Goal: Task Accomplishment & Management: Use online tool/utility

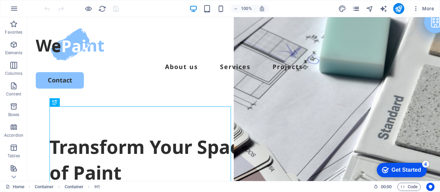
click at [360, 8] on span "pages" at bounding box center [356, 9] width 8 height 8
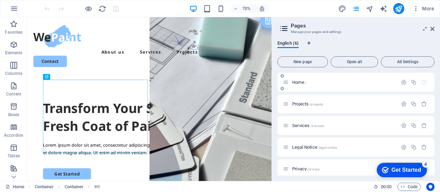
click at [299, 83] on span "Home /" at bounding box center [299, 82] width 14 height 5
click at [298, 105] on span "Projects /projects" at bounding box center [307, 103] width 31 height 5
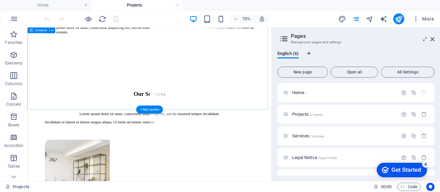
scroll to position [779, 0]
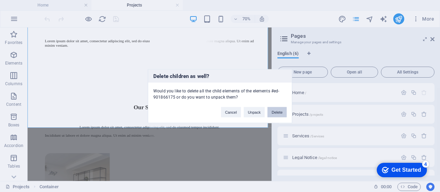
click at [277, 112] on button "Delete" at bounding box center [276, 112] width 19 height 10
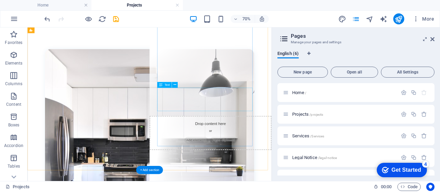
scroll to position [342, 0]
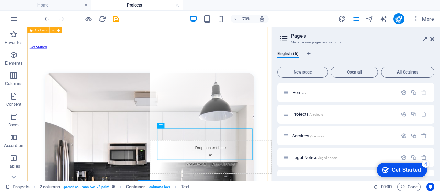
drag, startPoint x: 338, startPoint y: 213, endPoint x: 342, endPoint y: 215, distance: 4.3
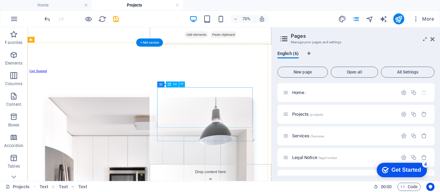
scroll to position [275, 0]
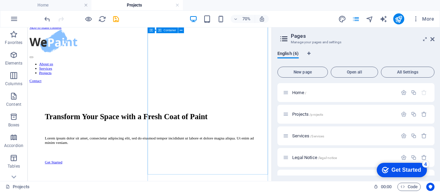
scroll to position [0, 0]
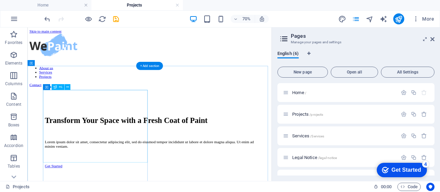
click at [168, 154] on div "Transform Your Space with a Fresh Coat of Paint" at bounding box center [201, 160] width 299 height 13
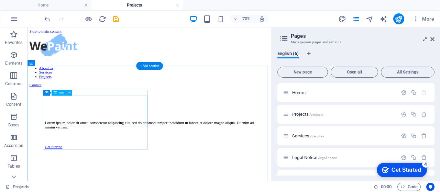
click at [168, 161] on div "Lorem ipsum dolor sit amet, consectetur adipiscing elit, sed do eiusmod tempor …" at bounding box center [201, 167] width 299 height 12
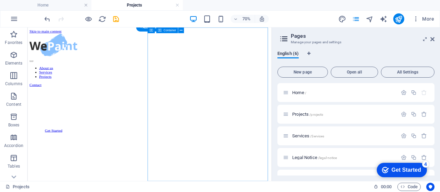
click at [277, 27] on figure at bounding box center [289, 27] width 174 height 0
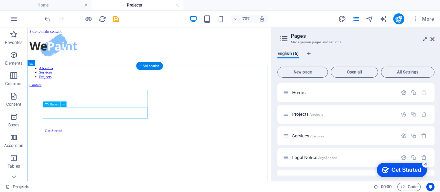
click at [86, 172] on div "Get Started" at bounding box center [201, 175] width 299 height 6
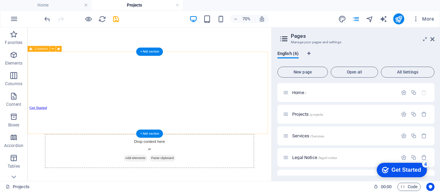
scroll to position [252, 0]
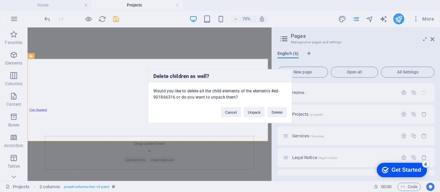
click at [229, 162] on div "Delete children as well? Would you like to delete all the child elements of the…" at bounding box center [220, 96] width 440 height 192
click at [259, 130] on div "Delete children as well? Would you like to delete all the child elements of the…" at bounding box center [220, 96] width 440 height 192
click at [236, 115] on button "Cancel" at bounding box center [231, 112] width 20 height 10
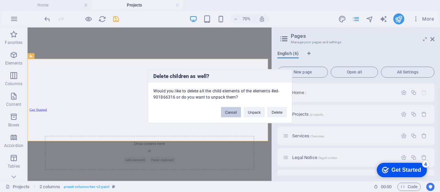
click at [228, 115] on button "Cancel" at bounding box center [231, 112] width 20 height 10
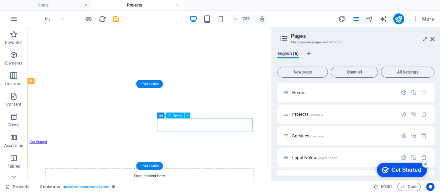
scroll to position [195, 0]
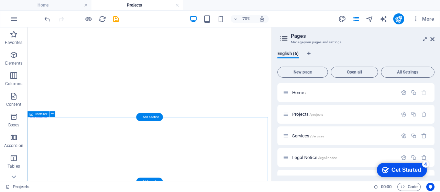
scroll to position [241, 0]
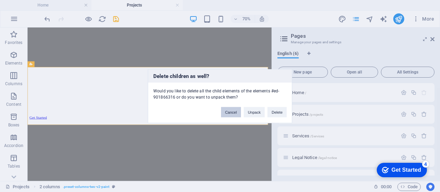
click at [226, 111] on button "Cancel" at bounding box center [231, 112] width 20 height 10
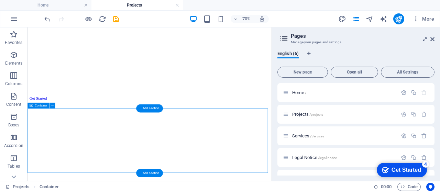
scroll to position [263, 0]
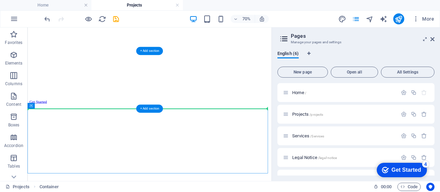
drag, startPoint x: 59, startPoint y: 133, endPoint x: 40, endPoint y: 110, distance: 30.7
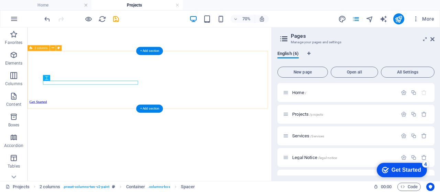
click at [264, 139] on div at bounding box center [201, 178] width 343 height 82
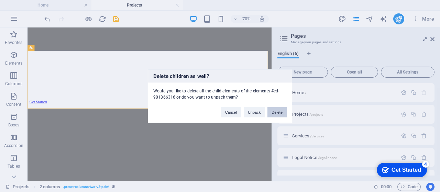
click at [275, 113] on button "Delete" at bounding box center [276, 112] width 19 height 10
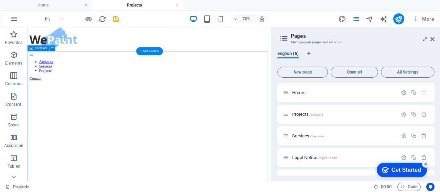
scroll to position [0, 0]
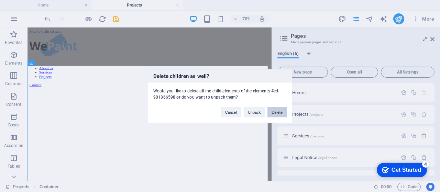
click at [279, 114] on button "Delete" at bounding box center [276, 112] width 19 height 10
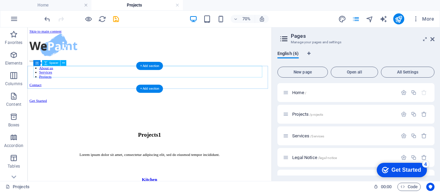
click at [266, 113] on div at bounding box center [201, 121] width 343 height 16
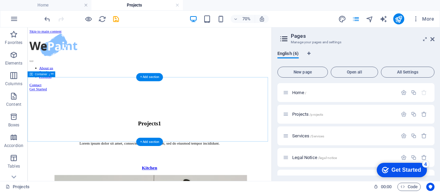
click at [286, 119] on div "Projects1 Lorem ipsum dolor sit amet, consectetur adipiscing elit, sed do eiusm…" at bounding box center [201, 164] width 343 height 91
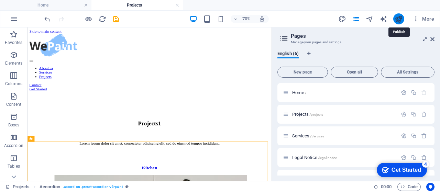
click at [403, 20] on icon "publish" at bounding box center [399, 19] width 8 height 8
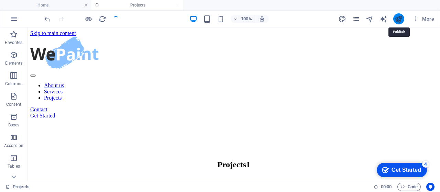
scroll to position [431, 0]
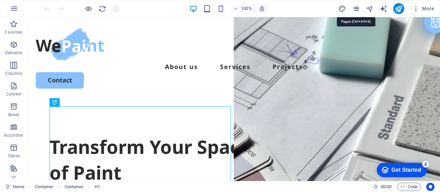
click at [360, 7] on icon "pages" at bounding box center [356, 9] width 8 height 8
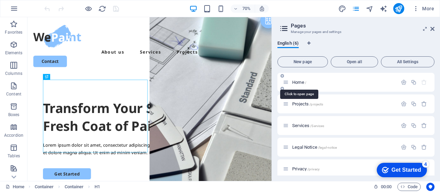
drag, startPoint x: 296, startPoint y: 82, endPoint x: 299, endPoint y: 83, distance: 3.6
click at [299, 83] on span "Home /" at bounding box center [299, 82] width 14 height 5
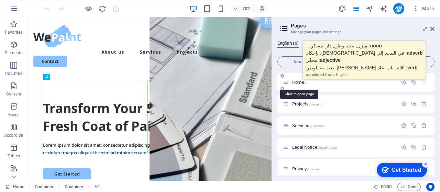
drag, startPoint x: 299, startPoint y: 83, endPoint x: 303, endPoint y: 84, distance: 4.0
click at [303, 84] on span "Home /" at bounding box center [299, 82] width 14 height 5
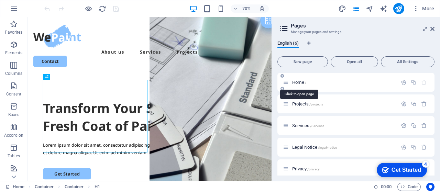
click at [297, 84] on span "Home /" at bounding box center [299, 82] width 14 height 5
click at [299, 124] on span "Services /Services" at bounding box center [308, 125] width 32 height 5
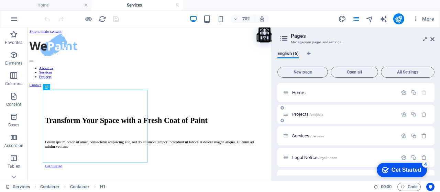
click at [300, 111] on div "Projects /projects" at bounding box center [340, 114] width 114 height 8
click at [298, 114] on span "Projects /projects" at bounding box center [307, 114] width 31 height 5
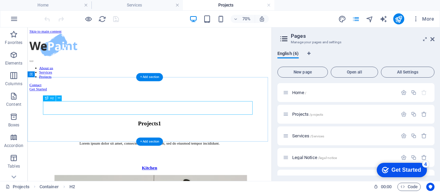
click at [233, 160] on div "Projects1" at bounding box center [201, 164] width 299 height 9
click at [225, 160] on div "Projects1" at bounding box center [201, 164] width 299 height 9
click at [236, 160] on div "Projects1" at bounding box center [201, 164] width 299 height 9
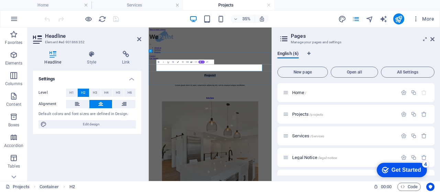
click at [362, 160] on h2 "Projects1" at bounding box center [324, 164] width 302 height 9
click at [349, 58] on div "English (6)" at bounding box center [355, 57] width 157 height 13
click at [300, 136] on span "Services /Services" at bounding box center [308, 135] width 32 height 5
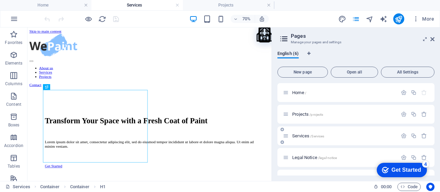
click at [312, 135] on span "/Services" at bounding box center [317, 136] width 14 height 4
click at [304, 114] on span "Projects /projects" at bounding box center [307, 114] width 31 height 5
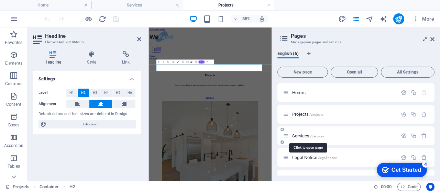
click at [302, 137] on span "Services /Services" at bounding box center [308, 135] width 32 height 5
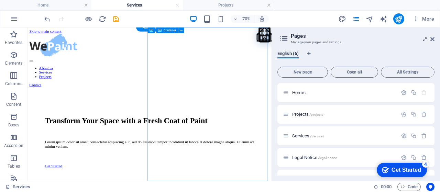
drag, startPoint x: 314, startPoint y: 135, endPoint x: 309, endPoint y: 132, distance: 5.7
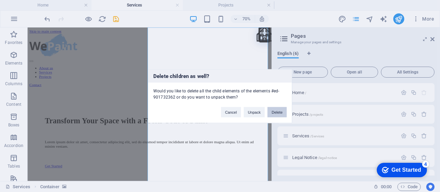
click at [282, 112] on button "Delete" at bounding box center [276, 112] width 19 height 10
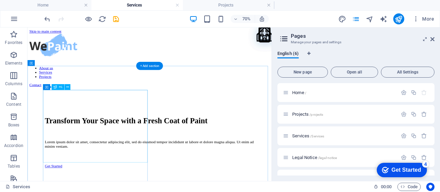
click at [115, 154] on div "Transform Your Space with a Fresh Coat of Paint" at bounding box center [201, 160] width 299 height 13
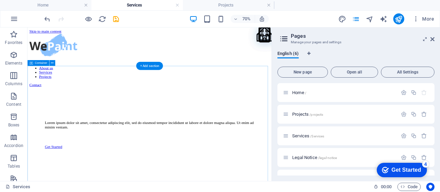
drag, startPoint x: 96, startPoint y: 182, endPoint x: 46, endPoint y: 142, distance: 64.8
click at [89, 161] on div "Lorem ipsum dolor sit amet, consectetur adipiscing elit, sed do eiusmod tempor …" at bounding box center [201, 167] width 299 height 12
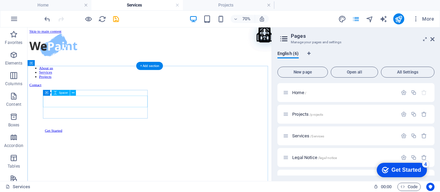
click at [121, 155] on div at bounding box center [201, 163] width 299 height 16
click at [121, 155] on div "Get Started" at bounding box center [201, 158] width 299 height 6
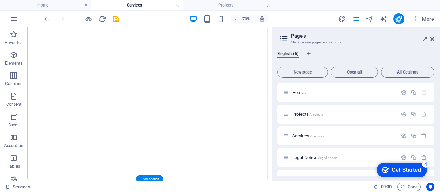
scroll to position [103, 0]
click at [224, 146] on div at bounding box center [201, 142] width 343 height 265
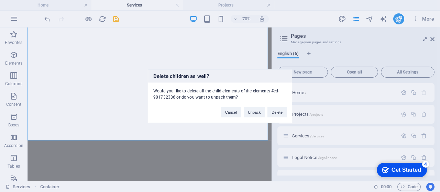
click at [287, 112] on div "Cancel Unpack Delete" at bounding box center [254, 109] width 76 height 18
click at [284, 112] on button "Delete" at bounding box center [276, 112] width 19 height 10
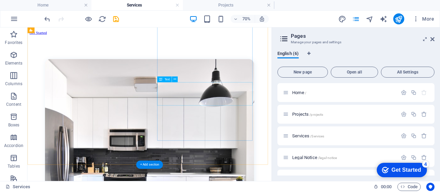
scroll to position [91, 0]
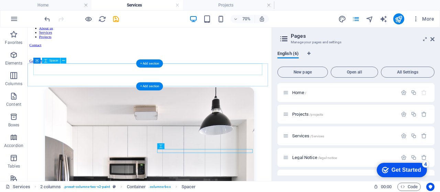
scroll to position [0, 0]
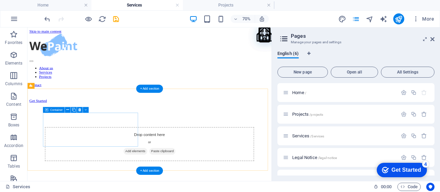
click at [168, 170] on div "Drop content here or Add elements Paste clipboard" at bounding box center [201, 194] width 299 height 49
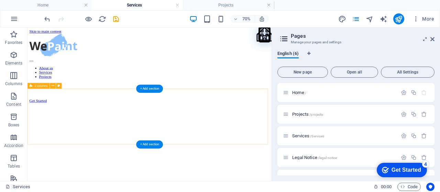
click at [185, 162] on div at bounding box center [201, 175] width 343 height 80
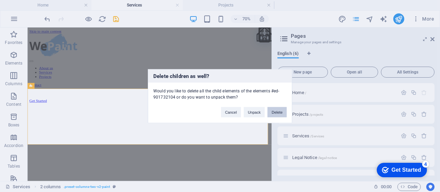
click at [278, 112] on button "Delete" at bounding box center [276, 112] width 19 height 10
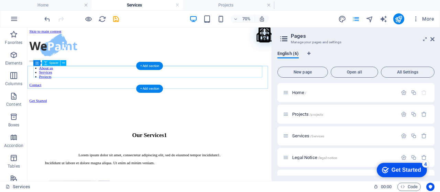
click at [254, 113] on div at bounding box center [201, 121] width 343 height 16
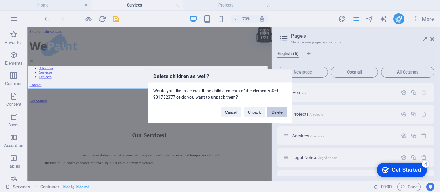
click at [275, 110] on button "Delete" at bounding box center [276, 112] width 19 height 10
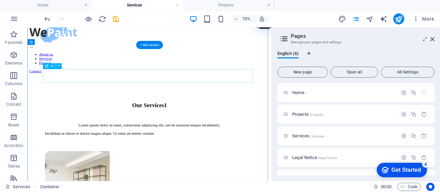
scroll to position [11, 0]
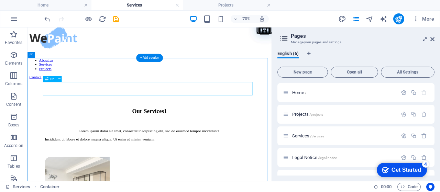
click at [245, 143] on div "Our Services1" at bounding box center [201, 147] width 299 height 9
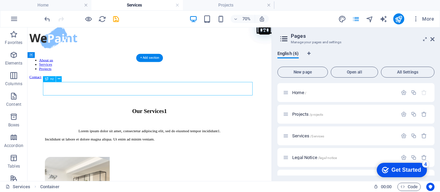
click at [245, 143] on div "Our Services1" at bounding box center [201, 147] width 299 height 9
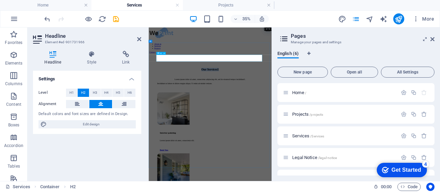
click at [385, 143] on h2 "Our Services1" at bounding box center [324, 147] width 302 height 9
click at [351, 54] on div "English (6)" at bounding box center [355, 57] width 157 height 13
click at [97, 156] on div "Settings Level H1 H2 H3 H4 H5 H6 Alignment Default colors and font sizes are de…" at bounding box center [87, 123] width 108 height 105
click at [138, 40] on icon at bounding box center [139, 38] width 4 height 5
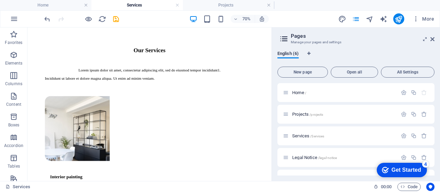
scroll to position [88, 0]
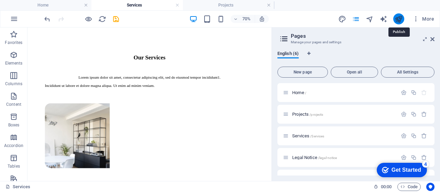
click at [397, 20] on icon "publish" at bounding box center [399, 19] width 8 height 8
